Goal: Navigation & Orientation: Find specific page/section

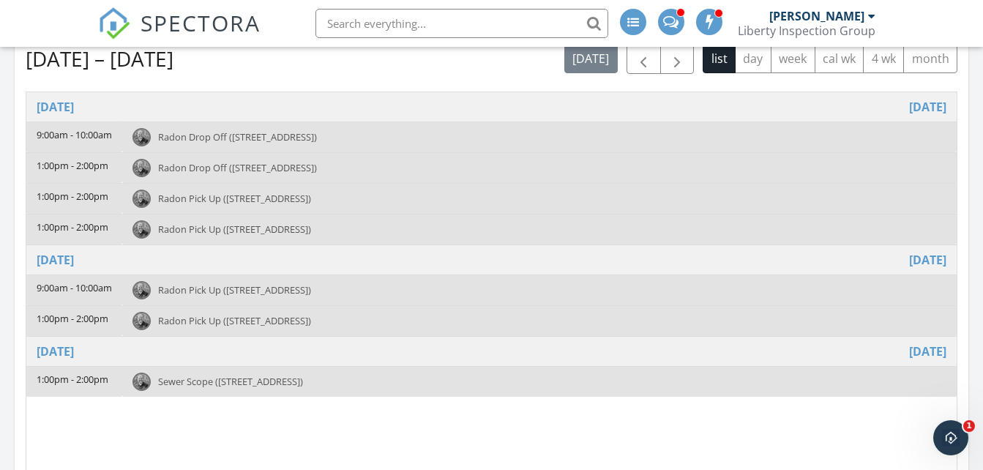
scroll to position [174, 0]
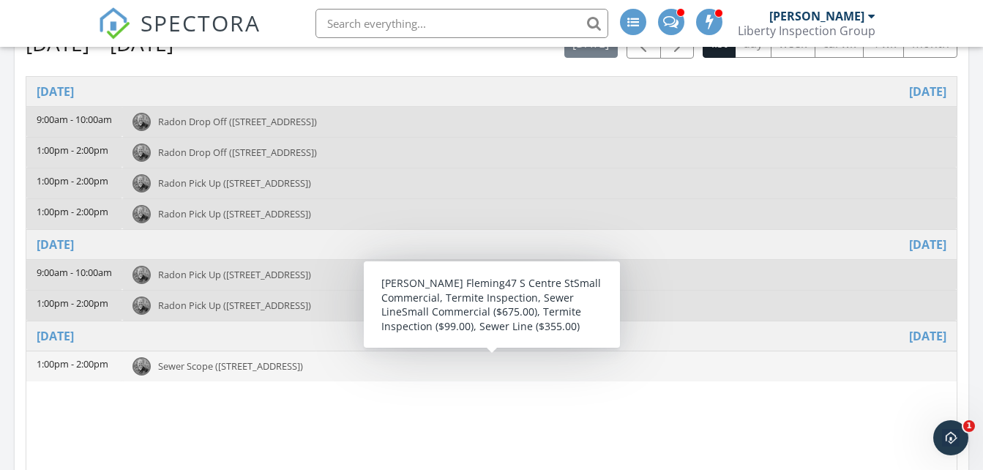
click at [303, 366] on span "Sewer Scope ([STREET_ADDRESS])" at bounding box center [230, 365] width 145 height 13
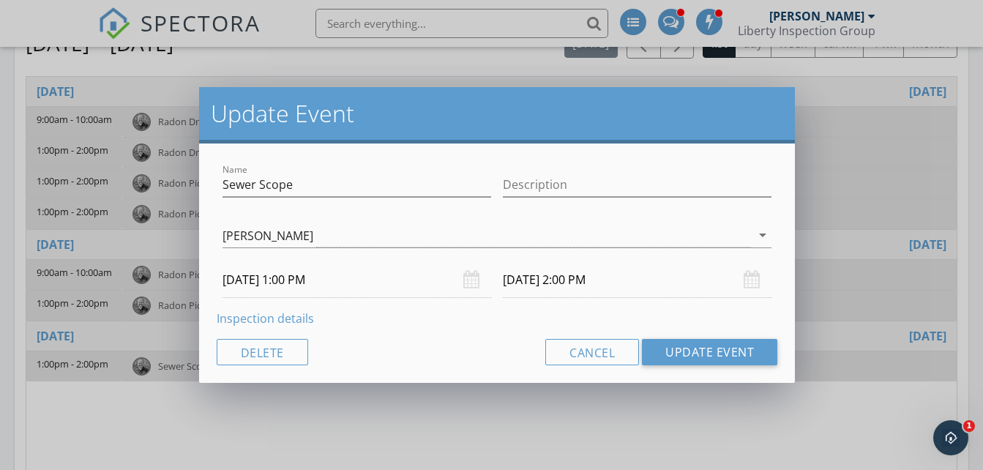
click at [277, 315] on link "Inspection details" at bounding box center [265, 318] width 97 height 16
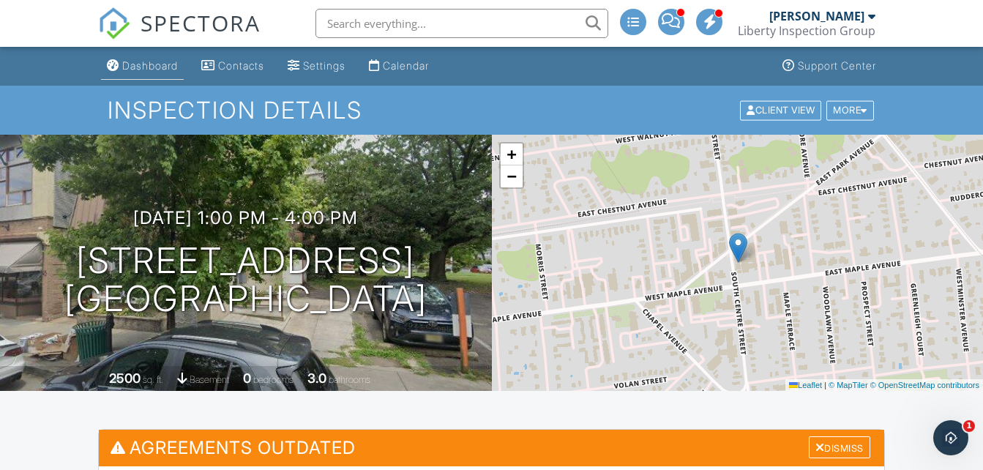
click at [164, 68] on div "Dashboard" at bounding box center [150, 65] width 56 height 12
